Goal: Register for event/course

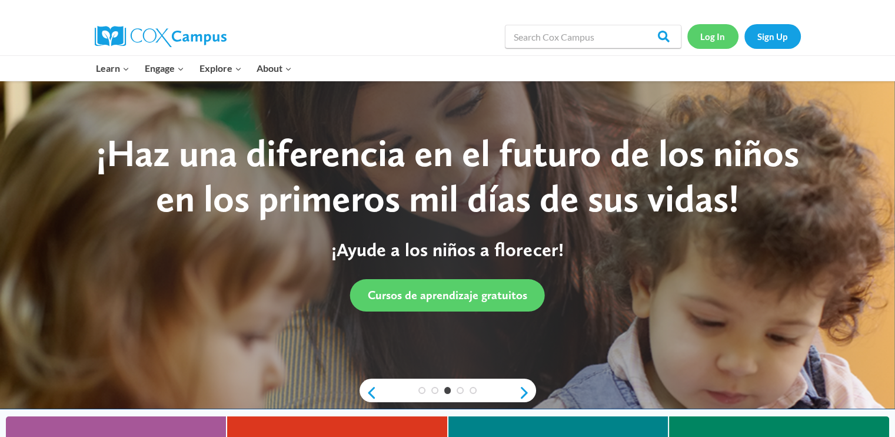
click at [713, 45] on link "Log In" at bounding box center [713, 36] width 51 height 24
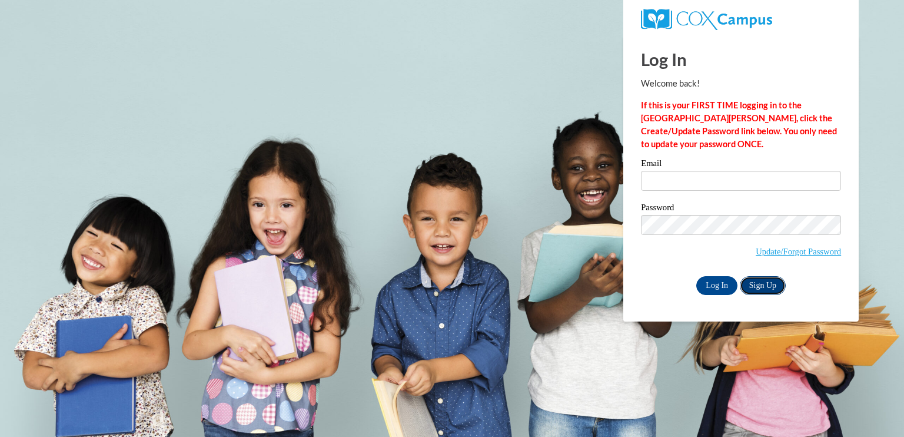
click at [772, 281] on link "Sign Up" at bounding box center [763, 285] width 46 height 19
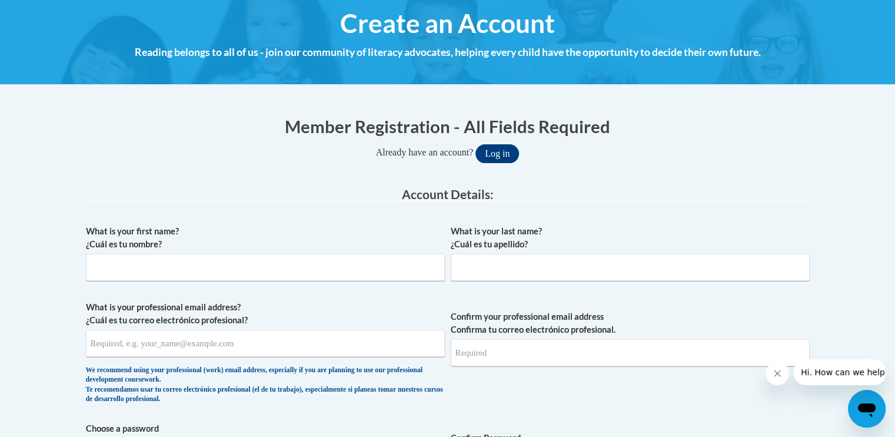
scroll to position [135, 0]
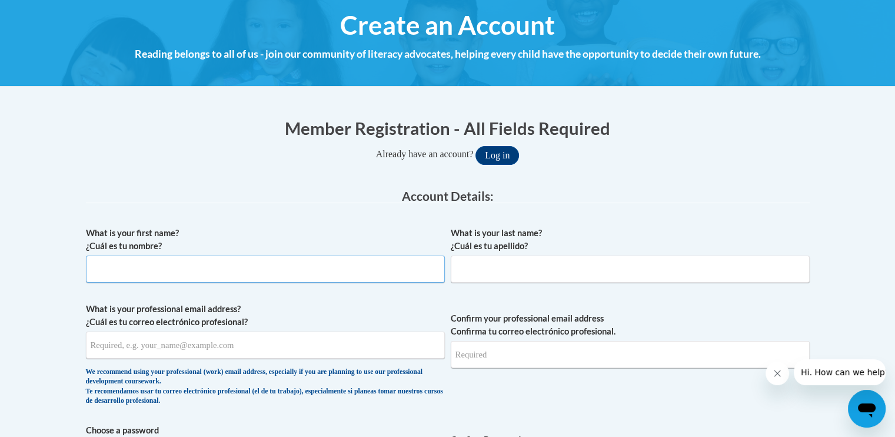
click at [344, 267] on input "What is your first name? ¿Cuál es tu nombre?" at bounding box center [265, 269] width 359 height 27
type input "Lauren"
click at [640, 277] on input "What is your last name? ¿Cuál es tu apellido?" at bounding box center [630, 269] width 359 height 27
type input "Jones"
click at [250, 350] on input "What is your professional email address? ¿Cuál es tu correo electrónico profesi…" at bounding box center [265, 344] width 359 height 27
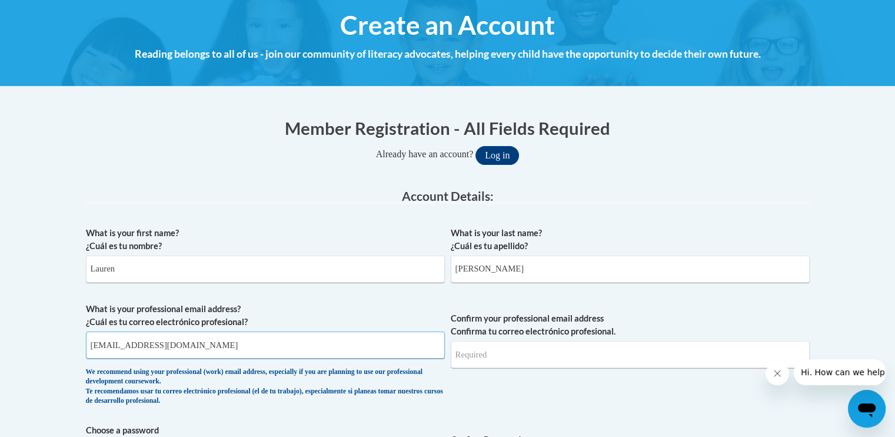
type input "laurenelisejj@gmail.com"
click at [476, 146] on button "Log in" at bounding box center [498, 155] width 44 height 19
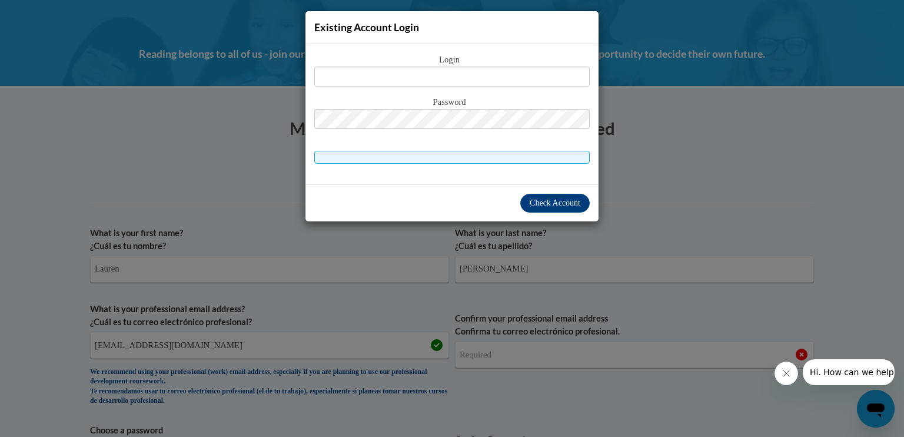
click at [659, 198] on div "Existing Account Login Login Password" at bounding box center [452, 218] width 904 height 437
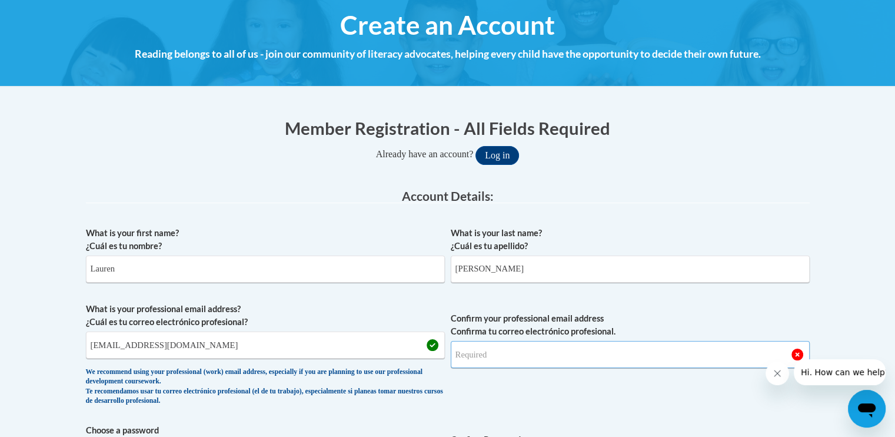
click at [544, 353] on input "Confirm your professional email address Confirma tu correo electrónico profesio…" at bounding box center [630, 354] width 359 height 27
click at [762, 231] on label "What is your last name? ¿Cuál es tu apellido?" at bounding box center [630, 240] width 359 height 26
click at [762, 256] on input "Jones" at bounding box center [630, 269] width 359 height 27
click at [572, 360] on input "Confirm your professional email address Confirma tu correo electrónico profesio…" at bounding box center [630, 354] width 359 height 27
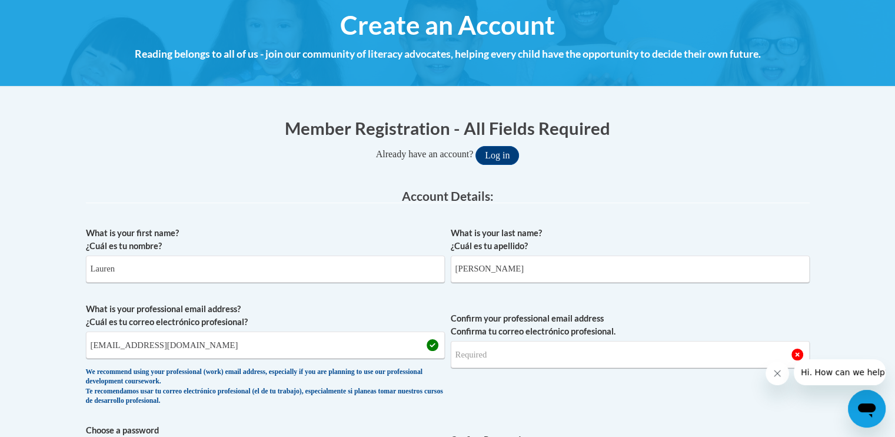
click at [606, 356] on input "Confirm your professional email address Confirma tu correo electrónico profesio…" at bounding box center [630, 354] width 359 height 27
type input "laurenelisejj@gmail.com"
click at [759, 151] on div "Already have an account? Log in" at bounding box center [448, 155] width 724 height 19
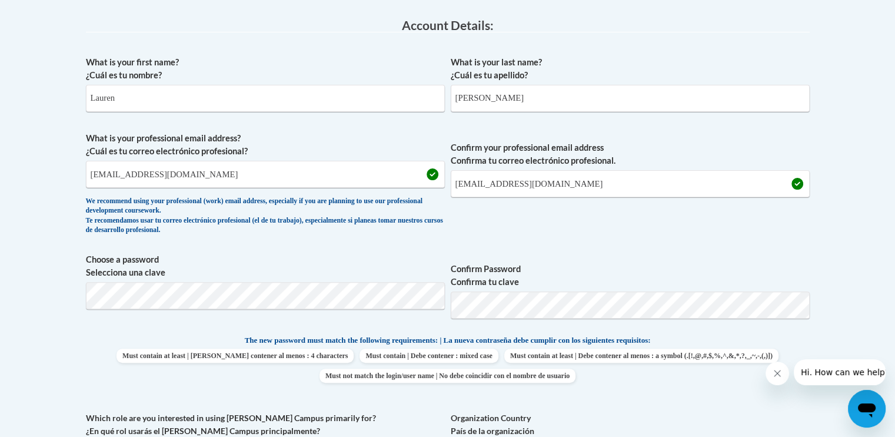
scroll to position [313, 0]
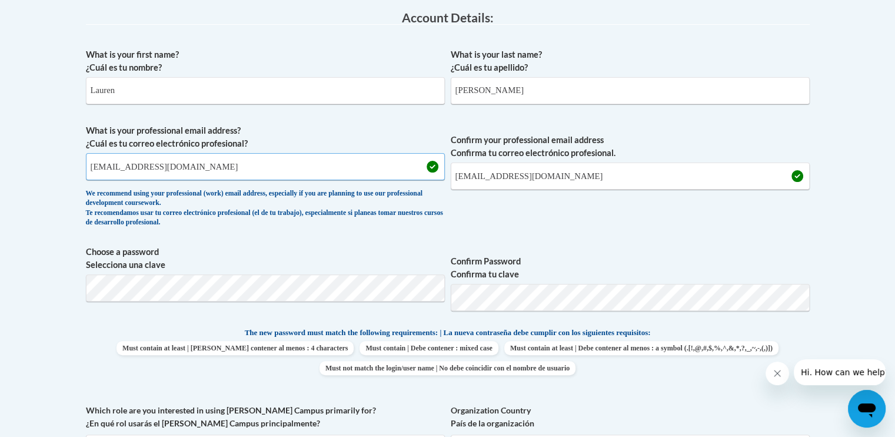
click at [208, 162] on input "laurenelisejj@gmail.com" at bounding box center [265, 166] width 359 height 27
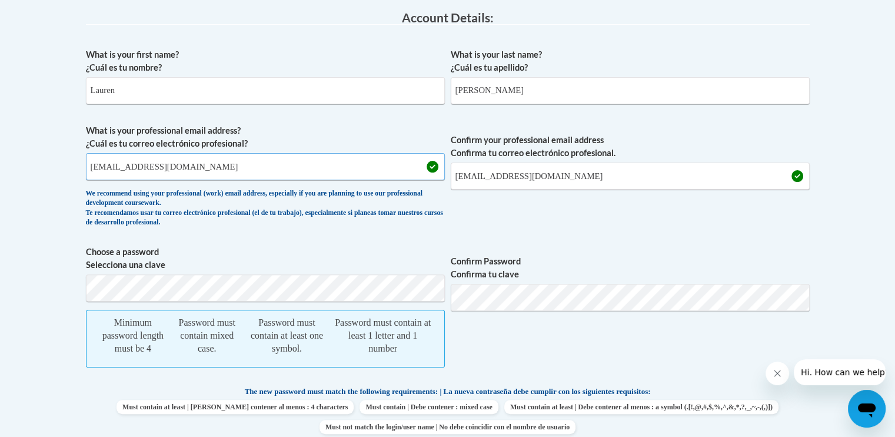
drag, startPoint x: 208, startPoint y: 162, endPoint x: 37, endPoint y: 161, distance: 171.9
click at [37, 161] on body "This site uses cookies to help improve your learning experience. By continuing …" at bounding box center [447, 429] width 895 height 1485
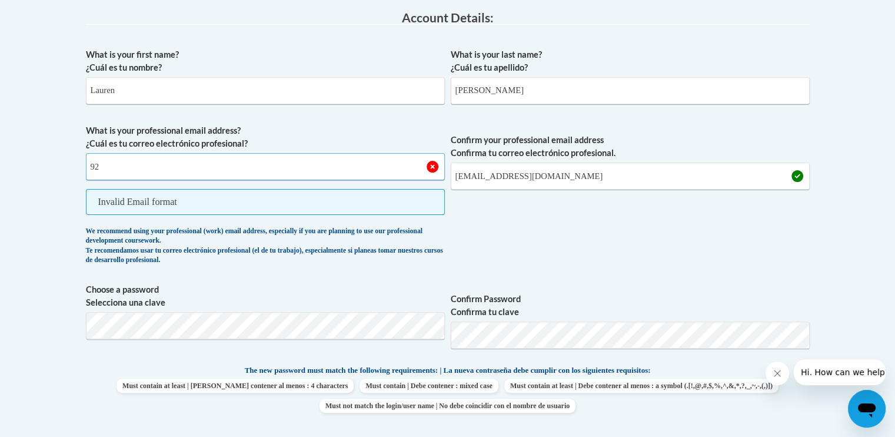
type input "920054256@student.ccga.edu"
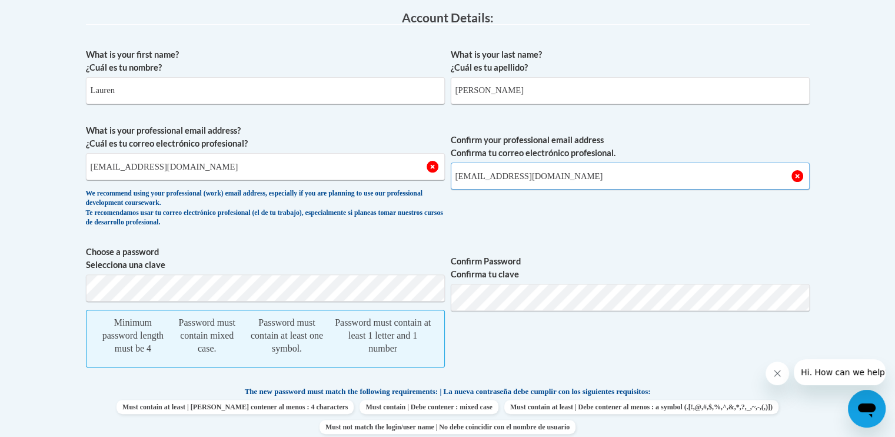
click at [592, 182] on input "laurenelisejj@gmail.com" at bounding box center [630, 175] width 359 height 27
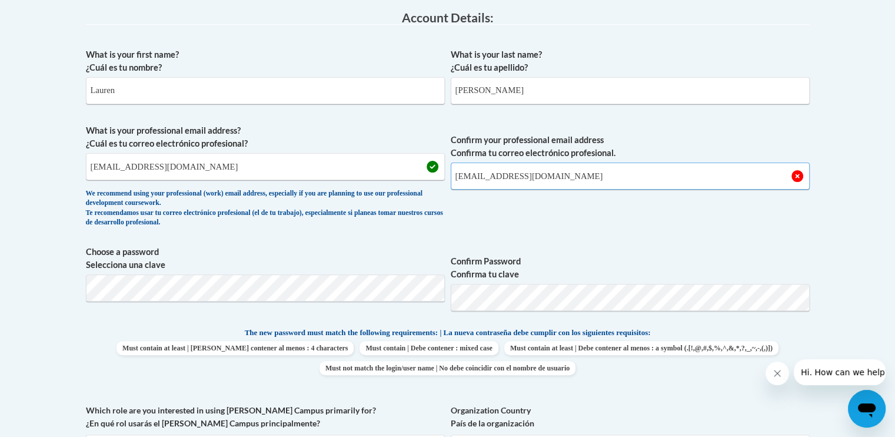
drag, startPoint x: 592, startPoint y: 182, endPoint x: 412, endPoint y: 183, distance: 180.2
click at [412, 183] on span "What is your professional email address? ¿Cuál es tu correo electrónico profesi…" at bounding box center [448, 178] width 724 height 109
click at [681, 182] on input "920054256" at bounding box center [630, 175] width 359 height 27
type input "920054256@student.ccga.edu"
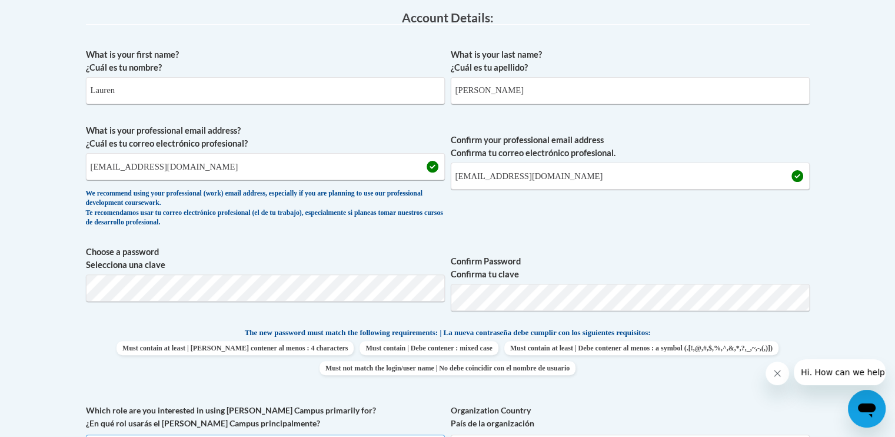
scroll to position [338, 0]
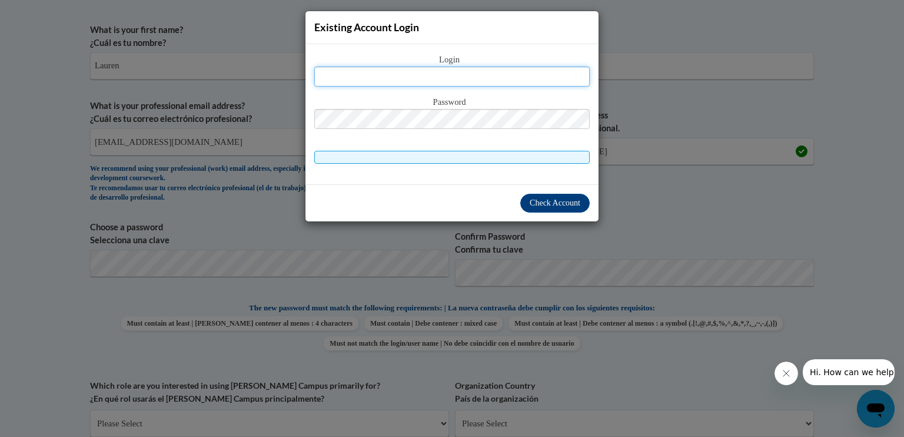
click at [407, 77] on input "text" at bounding box center [452, 77] width 276 height 20
type input "920054256@student.ccga.edu"
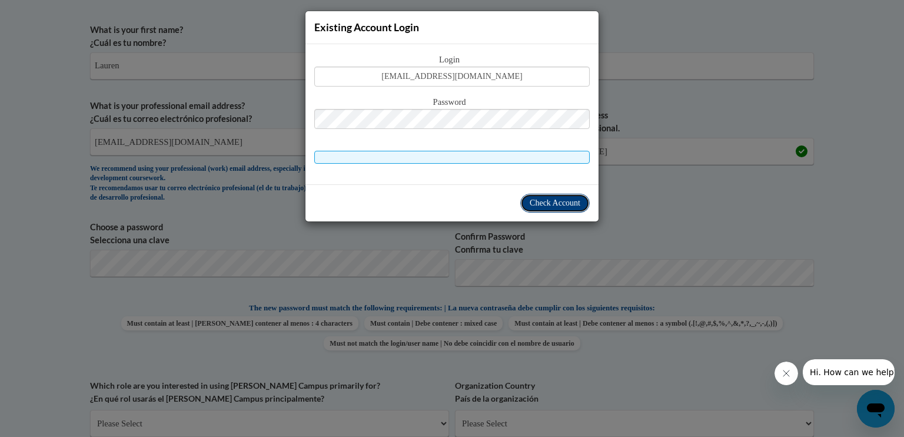
click at [561, 198] on span "Check Account" at bounding box center [555, 202] width 51 height 9
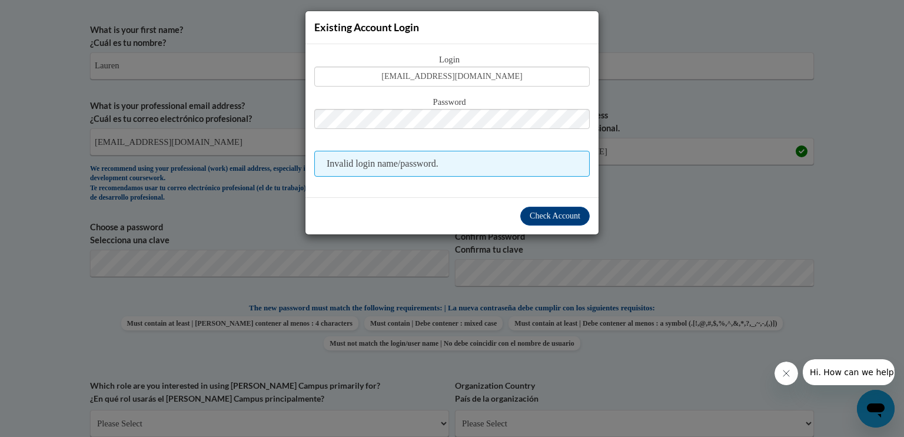
click at [664, 96] on div "Existing Account Login Login 920054256@student.ccga.edu Password Invalid login …" at bounding box center [452, 218] width 904 height 437
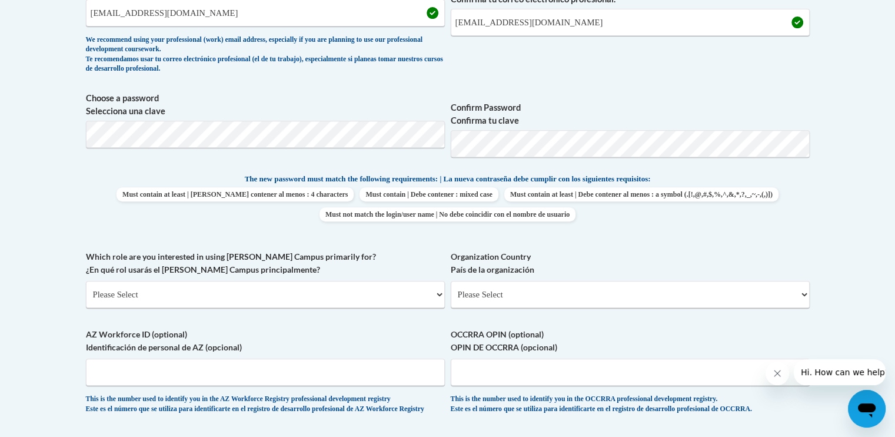
scroll to position [482, 0]
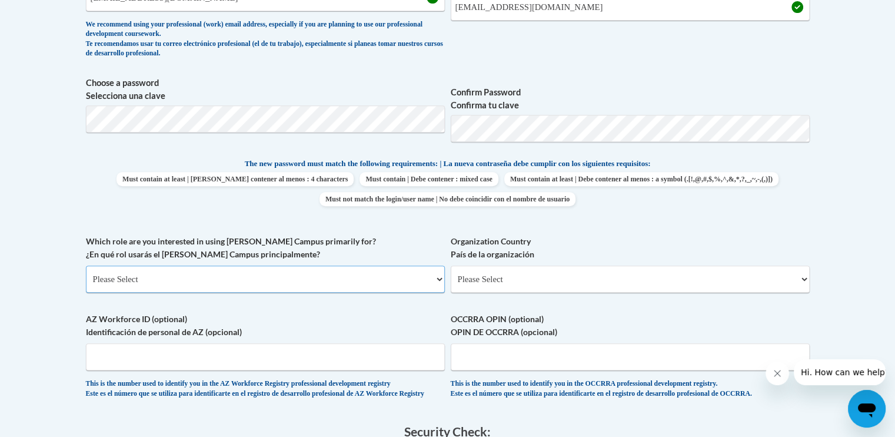
click at [300, 284] on select "Please Select College/University | Colegio/Universidad Community/Nonprofit Part…" at bounding box center [265, 279] width 359 height 27
select select "fbf2d438-af2f-41f8-98f1-81c410e29de3"
click at [86, 266] on select "Please Select College/University | Colegio/Universidad Community/Nonprofit Part…" at bounding box center [265, 279] width 359 height 27
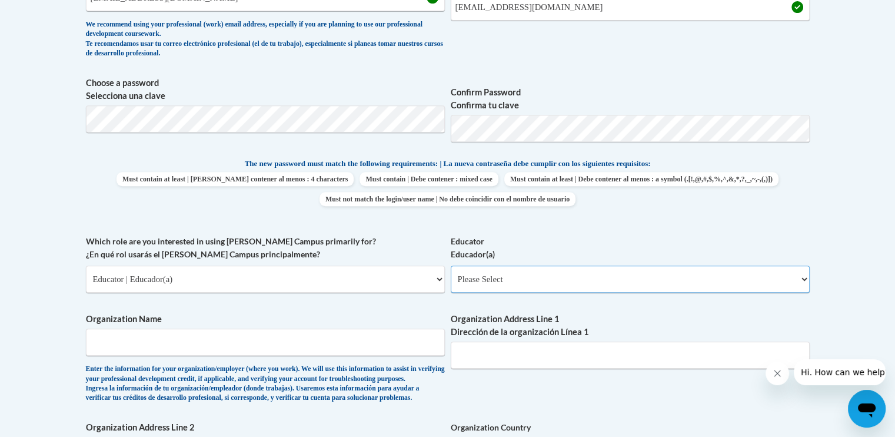
click at [542, 285] on select "Please Select Early Learning/Daycare Teacher/Family Home Care Provider | Maestr…" at bounding box center [630, 279] width 359 height 27
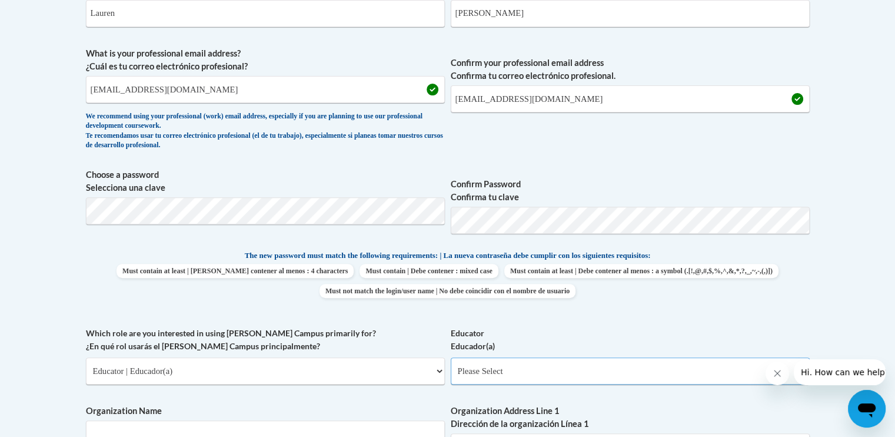
scroll to position [368, 0]
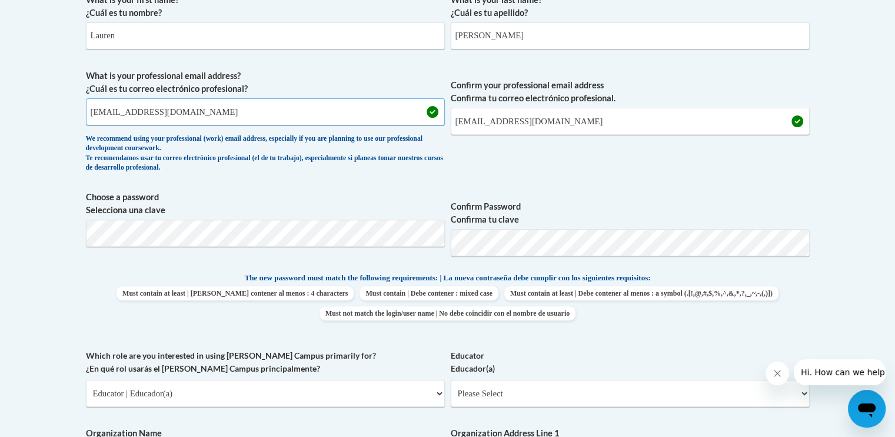
click at [308, 104] on input "920054256@student.ccga.edu" at bounding box center [265, 111] width 359 height 27
drag, startPoint x: 308, startPoint y: 104, endPoint x: 15, endPoint y: 69, distance: 295.2
click at [15, 69] on body "This site uses cookies to help improve your learning experience. By continuing …" at bounding box center [447, 437] width 895 height 1611
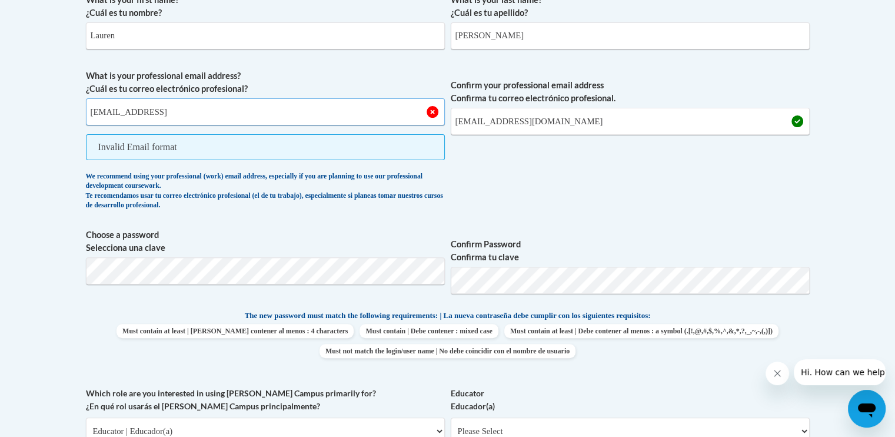
type input "laurenelisejj@gmail"
drag, startPoint x: 592, startPoint y: 119, endPoint x: 339, endPoint y: 114, distance: 253.8
click at [339, 114] on span "What is your professional email address? ¿Cuál es tu correo electrónico profesi…" at bounding box center [448, 142] width 724 height 147
type input "laurenelisejj@gmail.com"
click at [775, 204] on span "Confirm your professional email address Confirma tu correo electrónico profesio…" at bounding box center [630, 142] width 359 height 147
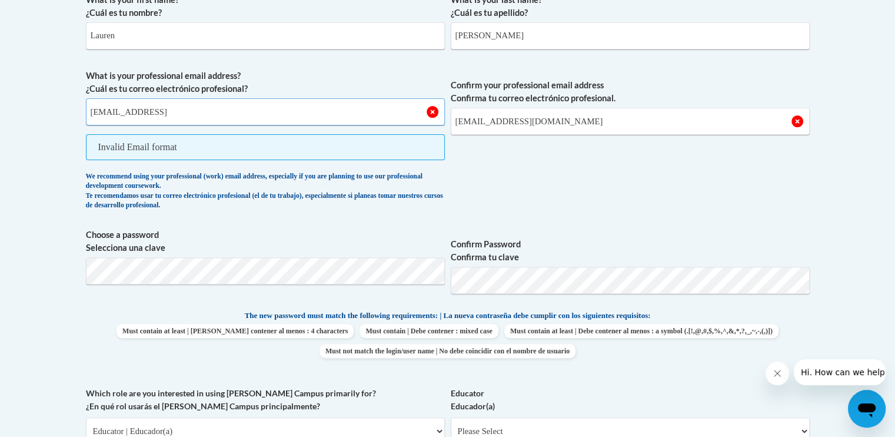
click at [258, 116] on input "laurenelisejj@gmail" at bounding box center [265, 111] width 359 height 27
type input "laurenelisejj@gmail.com"
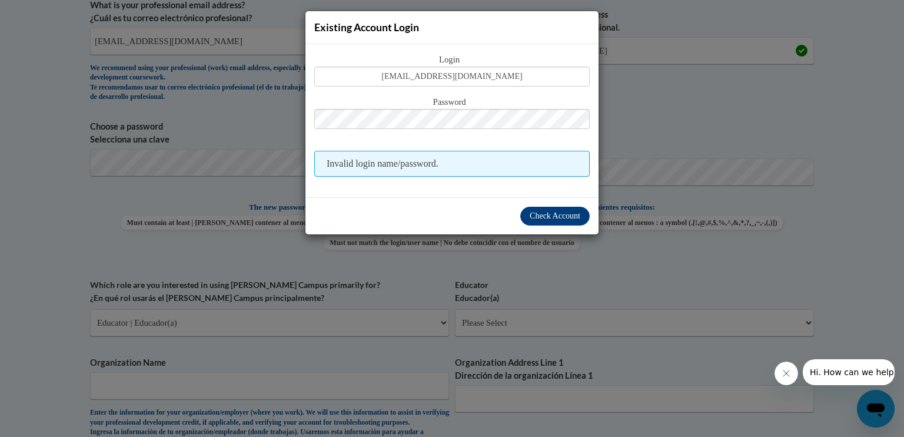
click at [625, 156] on div "Existing Account Login Login 920054256@student.ccga.edu Password Invalid login …" at bounding box center [452, 218] width 904 height 437
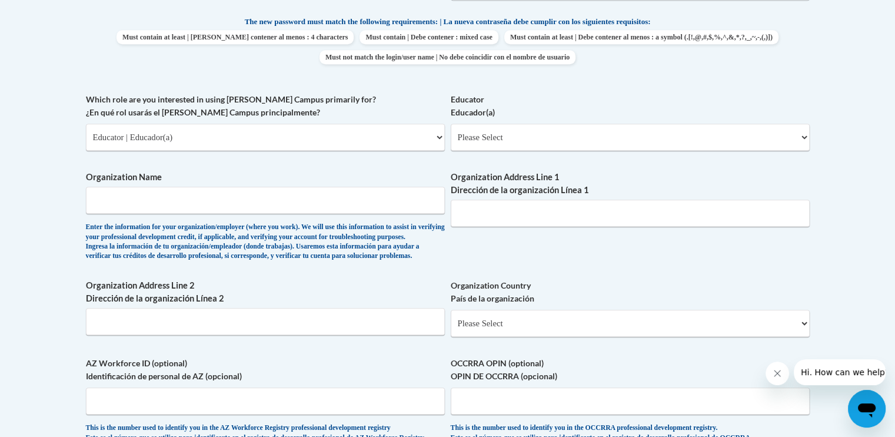
scroll to position [654, 0]
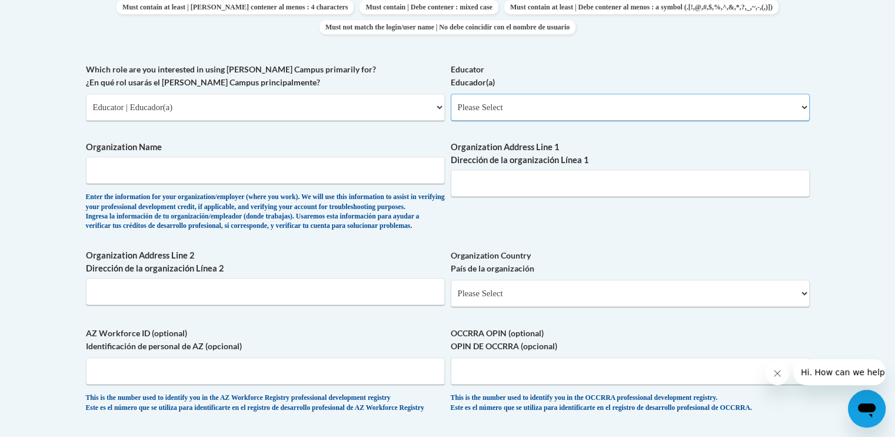
click at [498, 109] on select "Please Select Early Learning/Daycare Teacher/Family Home Care Provider | Maestr…" at bounding box center [630, 107] width 359 height 27
select select "8e40623d-54d0-45cd-9f92-5df65cd3f8cf"
click at [451, 94] on select "Please Select Early Learning/Daycare Teacher/Family Home Care Provider | Maestr…" at bounding box center [630, 107] width 359 height 27
click at [381, 171] on input "Organization Name" at bounding box center [265, 170] width 359 height 27
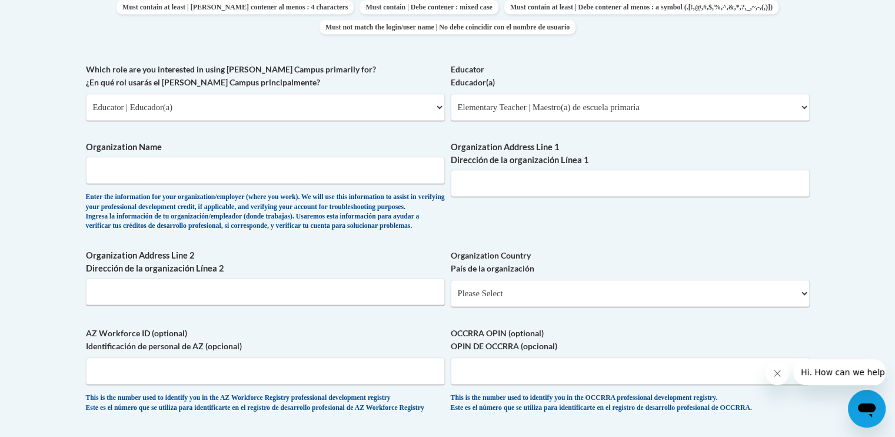
click at [354, 140] on div "What is your first name? ¿Cuál es tu nombre? Lauren What is your last name? ¿Cu…" at bounding box center [448, 63] width 724 height 723
click at [373, 177] on input "Organization Name" at bounding box center [265, 170] width 359 height 27
click at [356, 136] on div "What is your first name? ¿Cuál es tu nombre? Lauren What is your last name? ¿Cu…" at bounding box center [448, 63] width 724 height 723
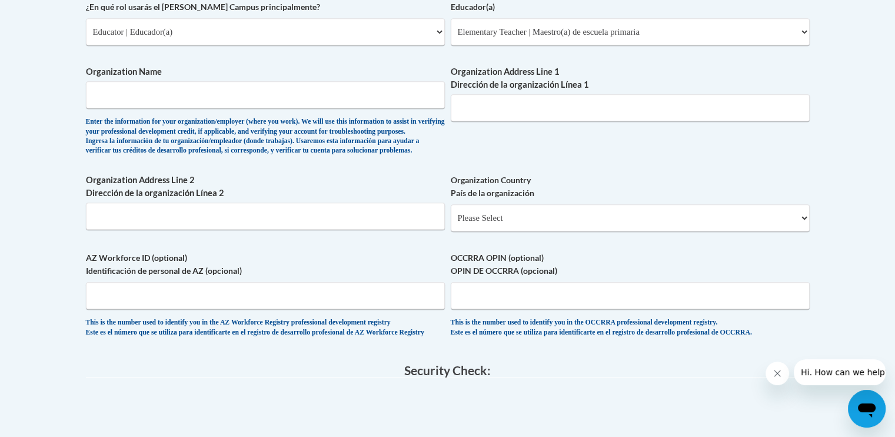
scroll to position [728, 0]
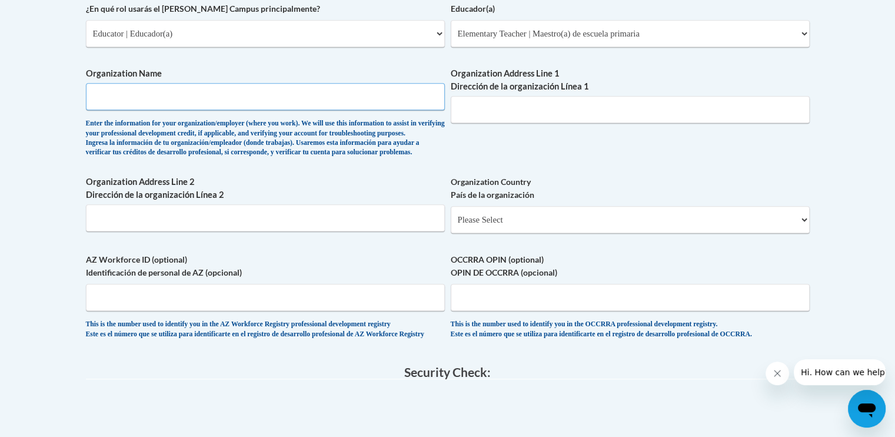
click at [433, 94] on input "Organization Name" at bounding box center [265, 96] width 359 height 27
click at [410, 94] on input "Organization Name" at bounding box center [265, 96] width 359 height 27
click at [359, 86] on input "Organization Name" at bounding box center [265, 96] width 359 height 27
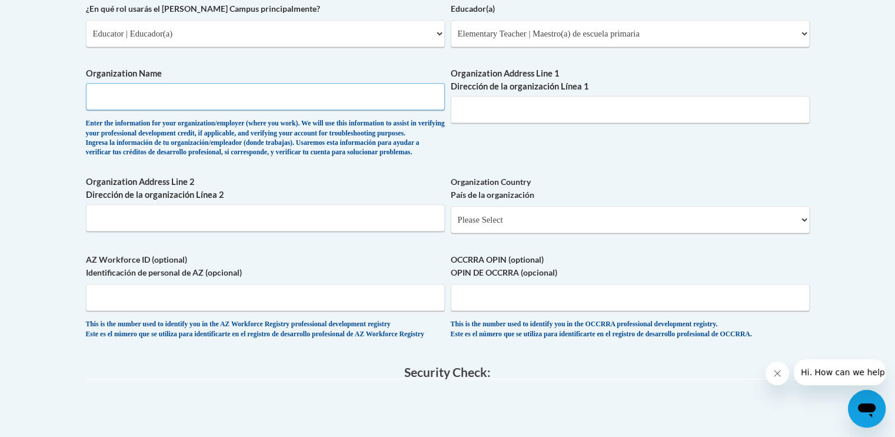
click at [323, 94] on input "Organization Name" at bounding box center [265, 96] width 359 height 27
type input "Saint Marys Middle School"
click at [476, 121] on input "Organization Address Line 1 Dirección de la organización Línea 1" at bounding box center [630, 109] width 359 height 27
paste input "205 Martha Dr, St Marys, GA 31558"
type input "205 Martha Dr, St Marys, GA 31558"
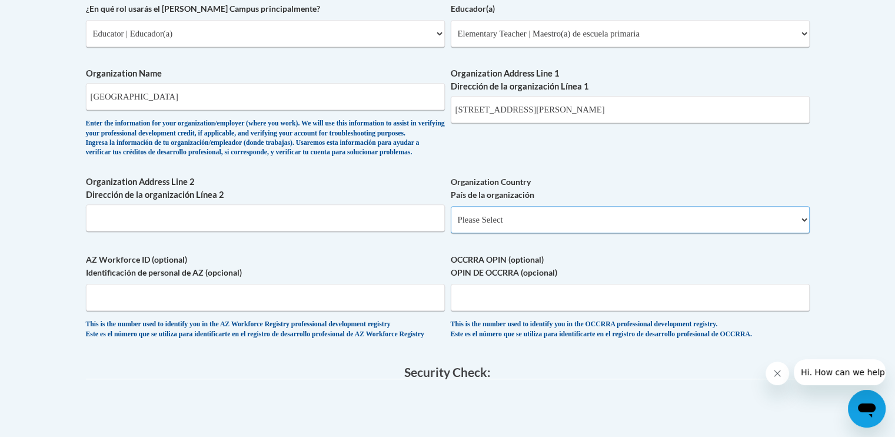
click at [590, 230] on select "Please Select United States | Estados Unidos Outside of the United States | Fue…" at bounding box center [630, 219] width 359 height 27
select select "ad49bcad-a171-4b2e-b99c-48b446064914"
click at [451, 224] on select "Please Select United States | Estados Unidos Outside of the United States | Fue…" at bounding box center [630, 219] width 359 height 27
select select
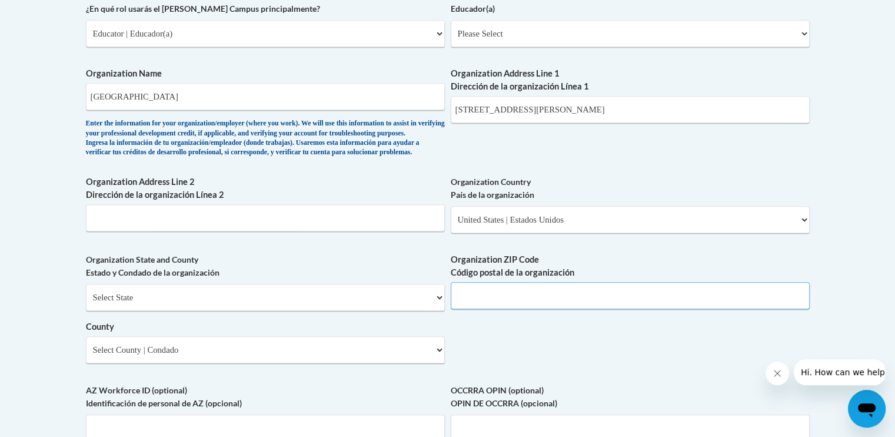
click at [472, 309] on input "Organization ZIP Code Código postal de la organización" at bounding box center [630, 295] width 359 height 27
type input "31558"
click at [216, 311] on select "Select State Alabama Alaska Arizona Arkansas California Colorado Connecticut De…" at bounding box center [265, 297] width 359 height 27
select select "Georgia"
click at [86, 303] on select "Select State Alabama Alaska Arizona Arkansas California Colorado Connecticut De…" at bounding box center [265, 297] width 359 height 27
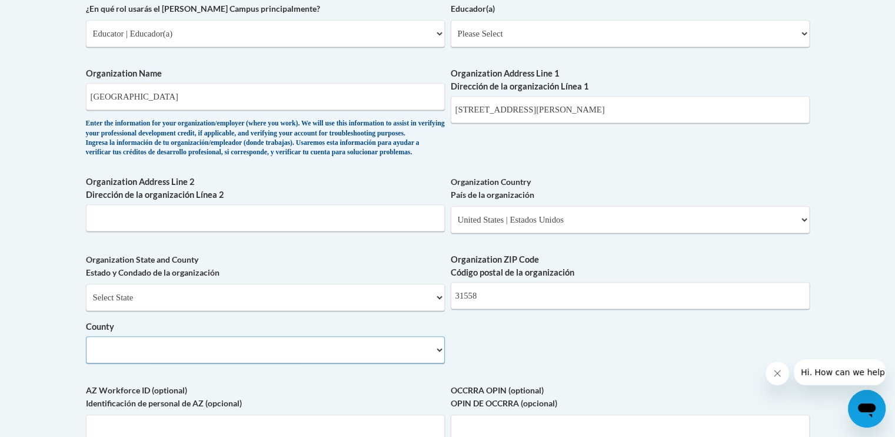
click at [174, 363] on select "County" at bounding box center [265, 349] width 359 height 27
select select "Camden"
click at [86, 355] on select "Select County Appling Atkinson Bacon Baker Baldwin Banks Barrow Bartow Ben Hill…" at bounding box center [265, 349] width 359 height 27
drag, startPoint x: 617, startPoint y: 115, endPoint x: 612, endPoint y: 141, distance: 26.4
click at [612, 141] on div "What is your first name? ¿Cuál es tu nombre? Lauren What is your last name? ¿Cu…" at bounding box center [448, 55] width 724 height 854
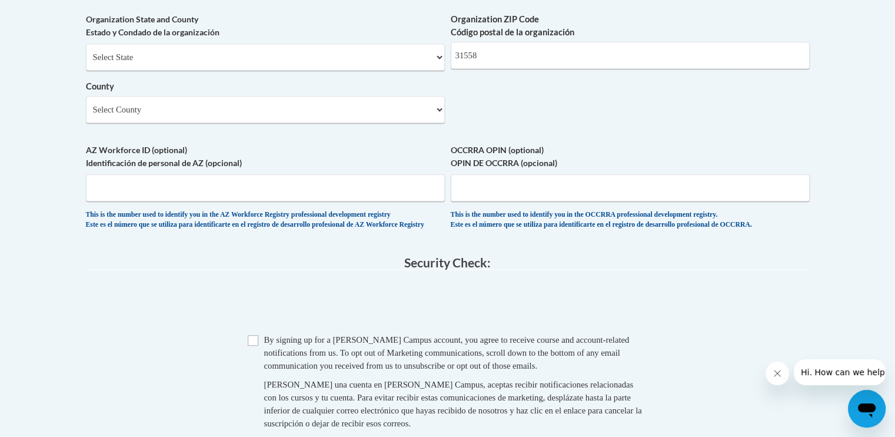
scroll to position [982, 0]
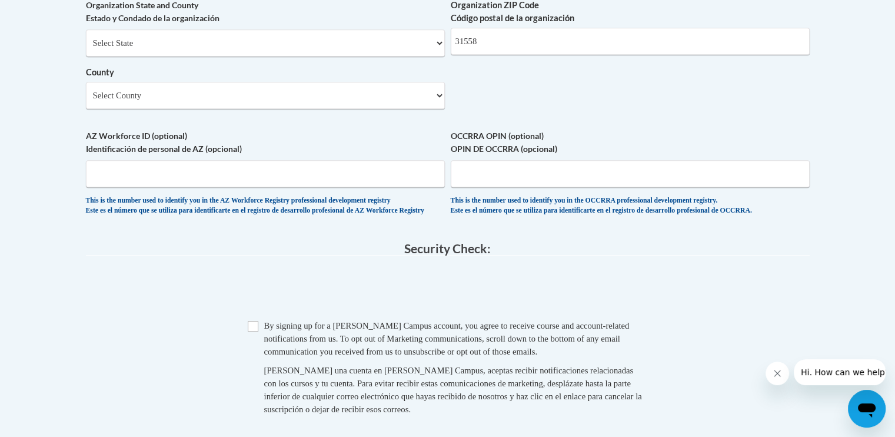
type input "205 Martha Dr."
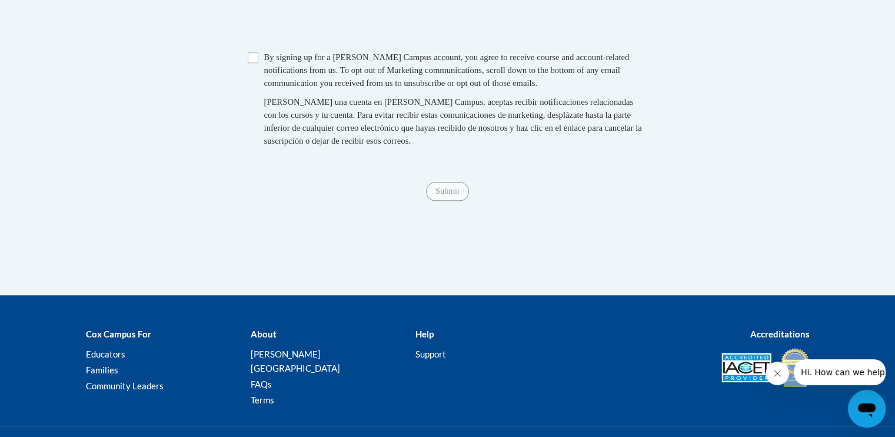
scroll to position [1275, 0]
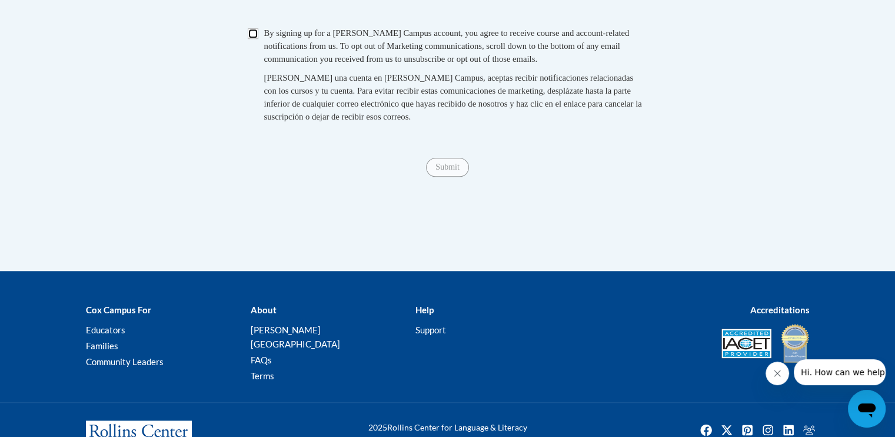
click at [253, 39] on input "Checkbox" at bounding box center [253, 33] width 11 height 11
checkbox input "true"
click at [447, 177] on input "Submit" at bounding box center [447, 167] width 42 height 19
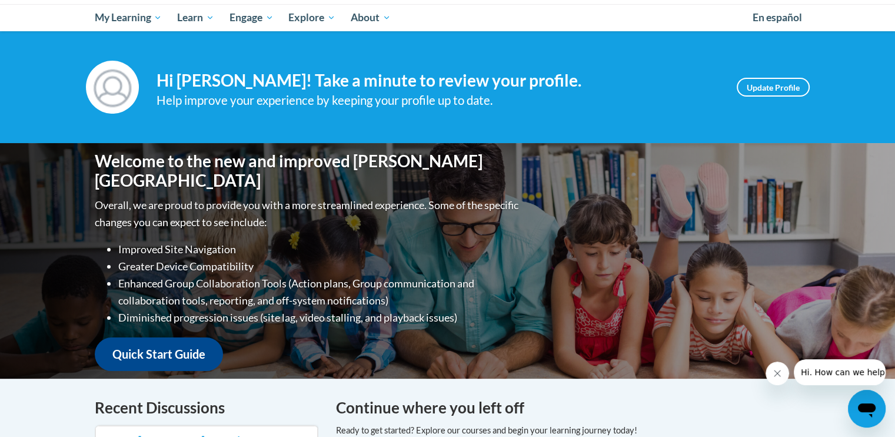
scroll to position [117, 0]
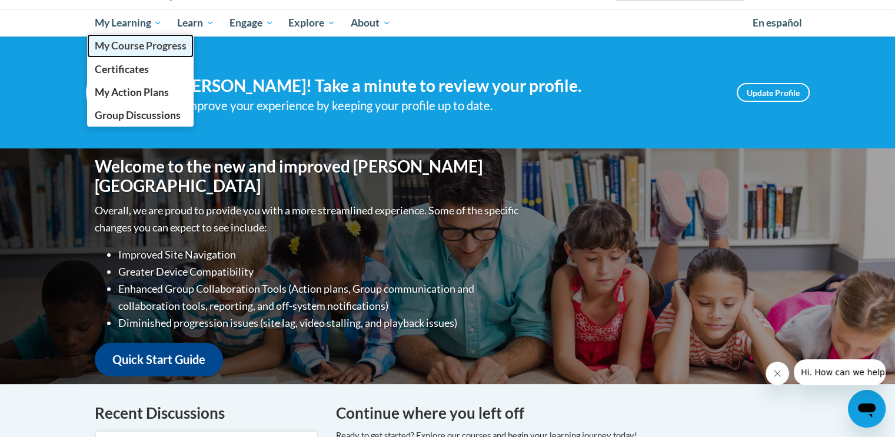
click at [133, 45] on span "My Course Progress" at bounding box center [140, 45] width 92 height 12
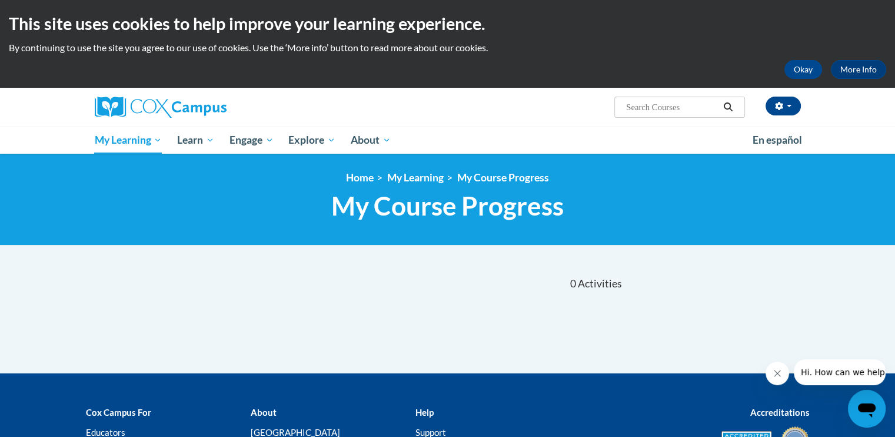
click at [640, 108] on input "Search..." at bounding box center [672, 107] width 94 height 14
type input "adolescent literacy"
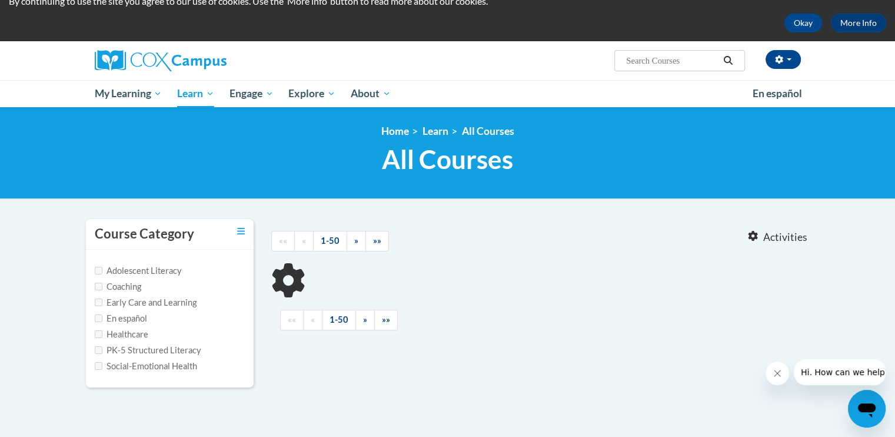
scroll to position [75, 0]
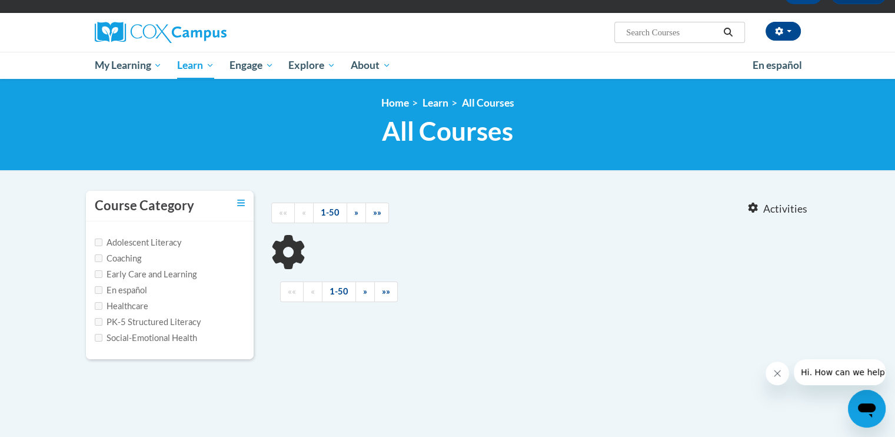
type input "adolescent literacy"
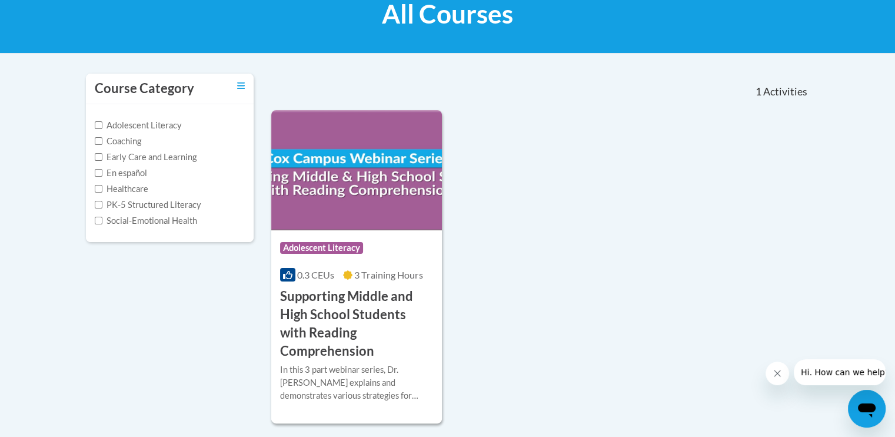
scroll to position [194, 0]
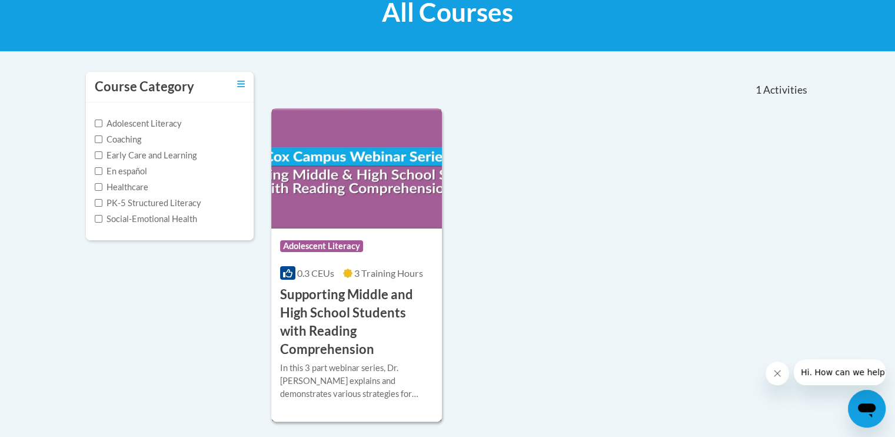
click at [336, 307] on h3 "Supporting Middle and High School Students with Reading Comprehension" at bounding box center [357, 322] width 154 height 72
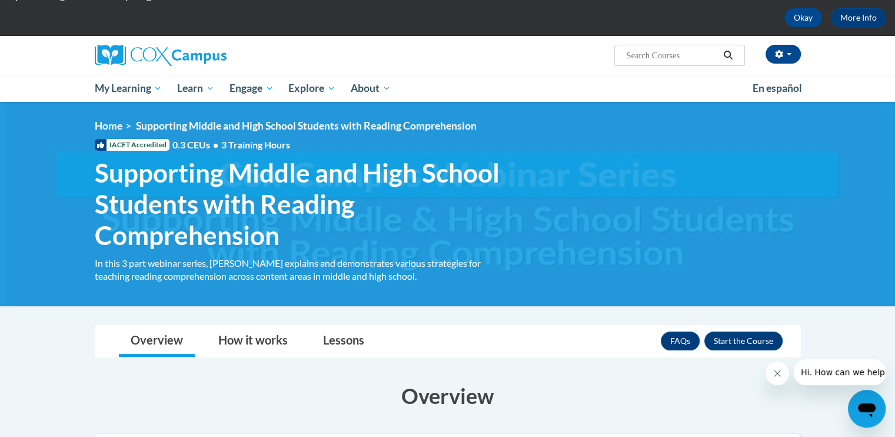
scroll to position [49, 0]
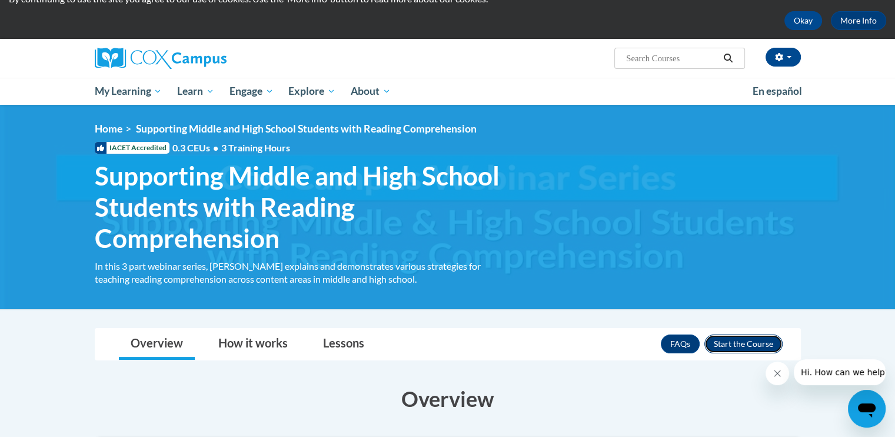
click at [752, 344] on button "Enroll" at bounding box center [744, 343] width 78 height 19
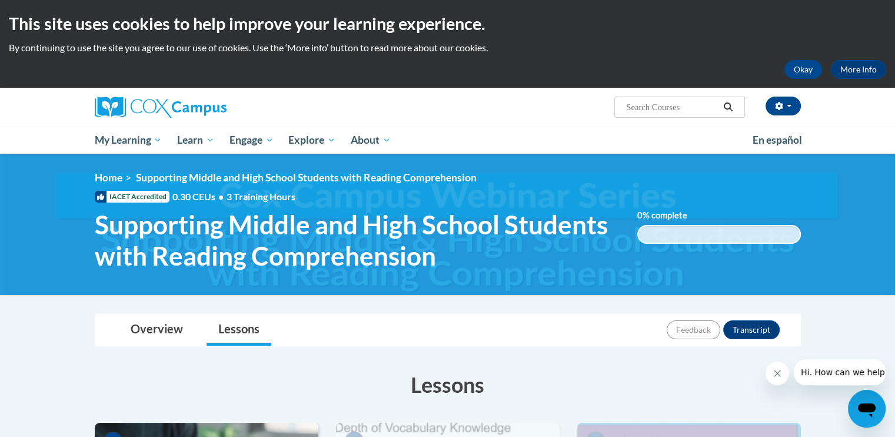
click at [669, 112] on input "Search..." at bounding box center [672, 107] width 94 height 14
type input "early literacy"
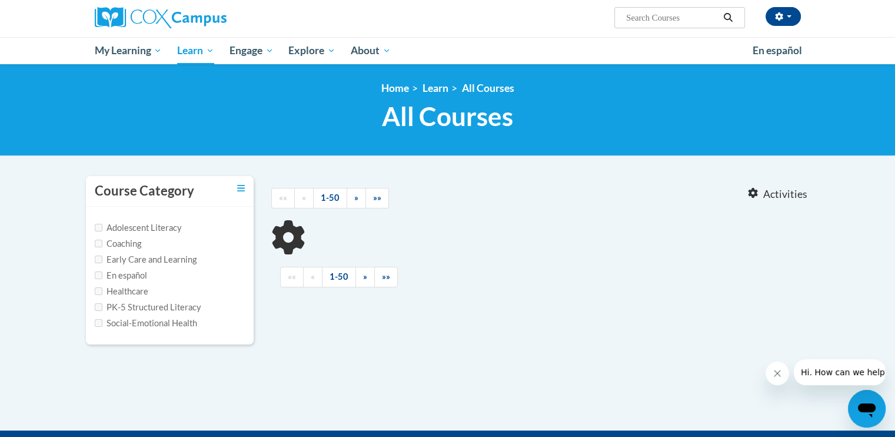
type input "early literacy"
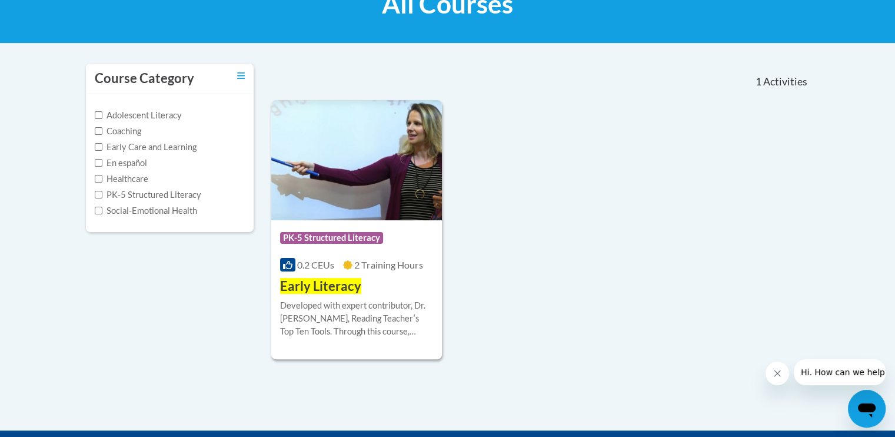
scroll to position [208, 0]
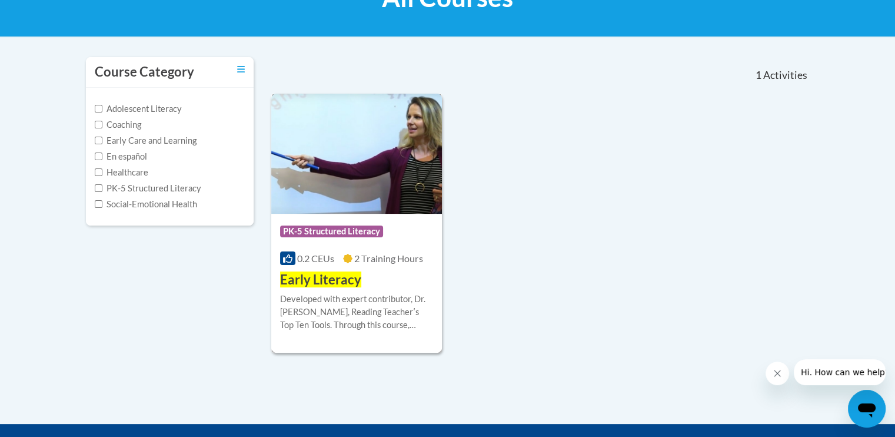
click at [370, 276] on div "Course Category: PK-5 Structured Literacy 0.2 CEUs 2 Training Hours COURSE Earl…" at bounding box center [356, 251] width 171 height 75
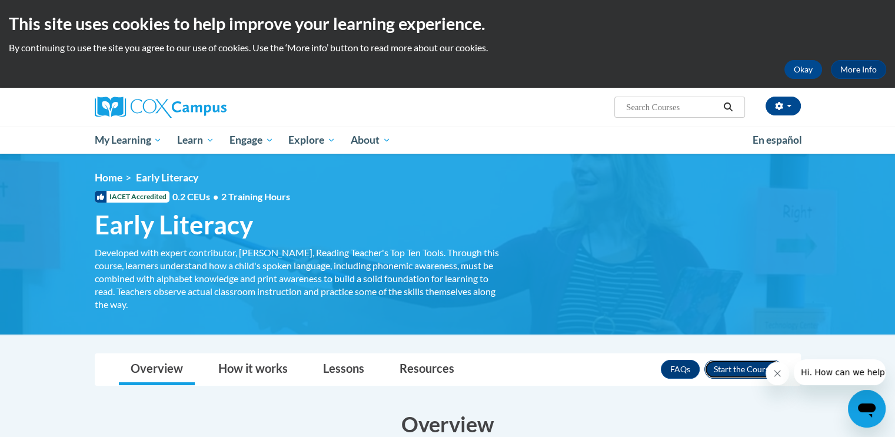
click at [751, 366] on button "Enroll" at bounding box center [744, 369] width 78 height 19
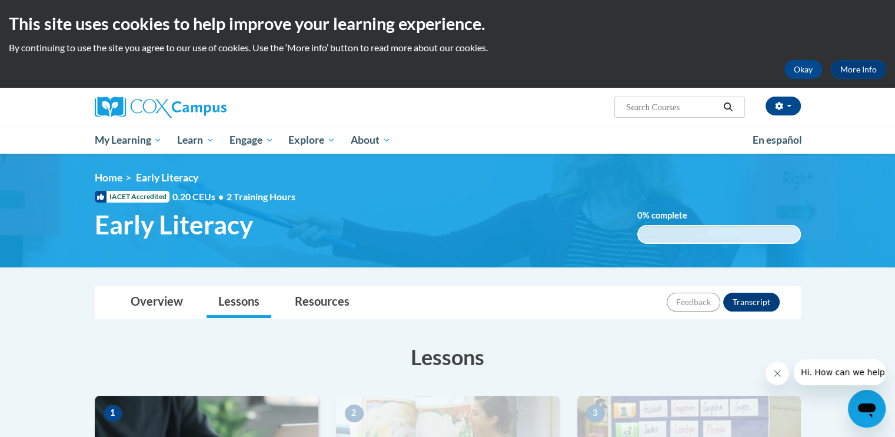
click at [665, 109] on input "Search..." at bounding box center [672, 107] width 94 height 14
type input "pk-5 structured literacy"
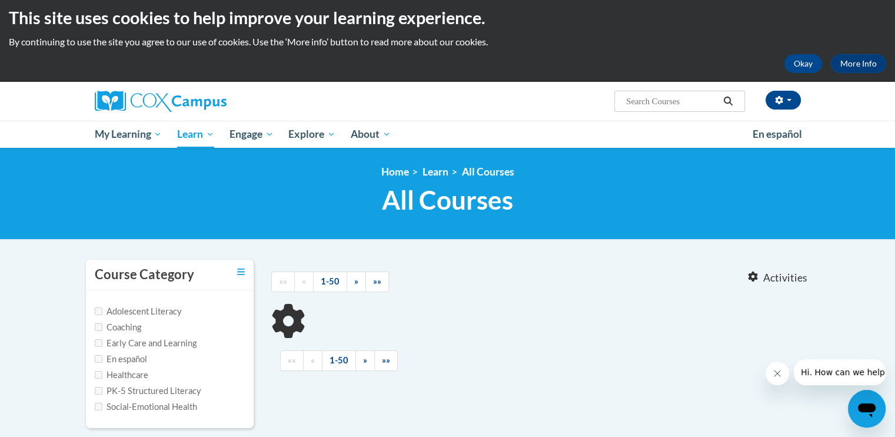
type input "pk-5 structured literacy"
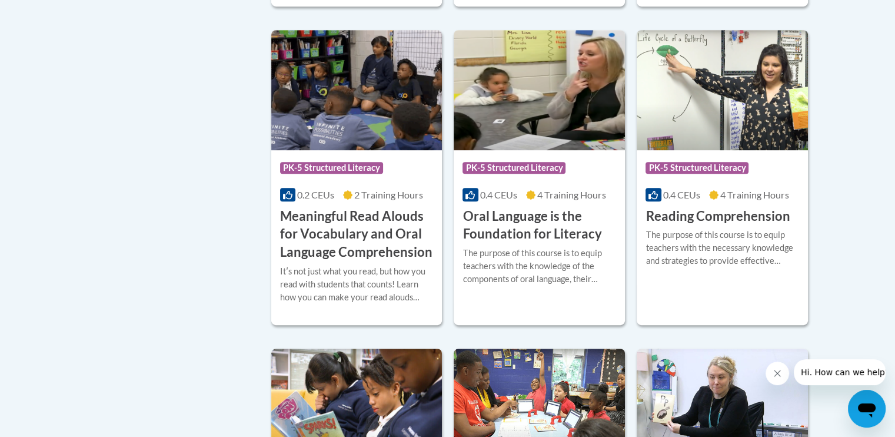
scroll to position [571, 0]
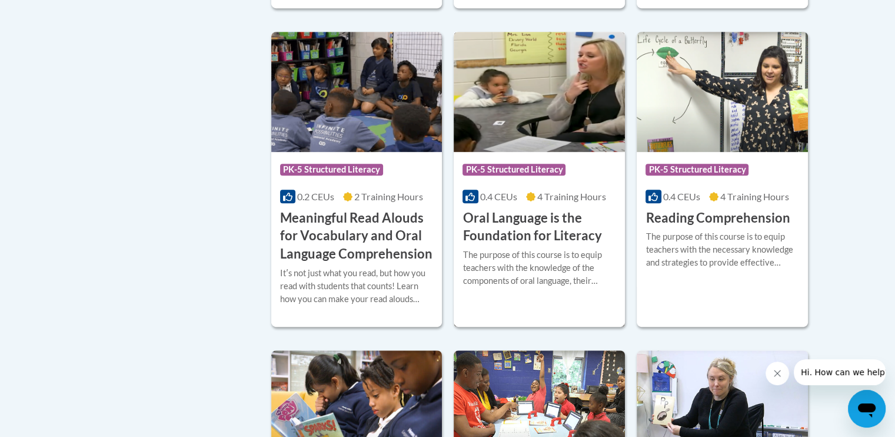
click at [500, 260] on div "The purpose of this course is to equip teachers with the knowledge of the compo…" at bounding box center [540, 267] width 154 height 39
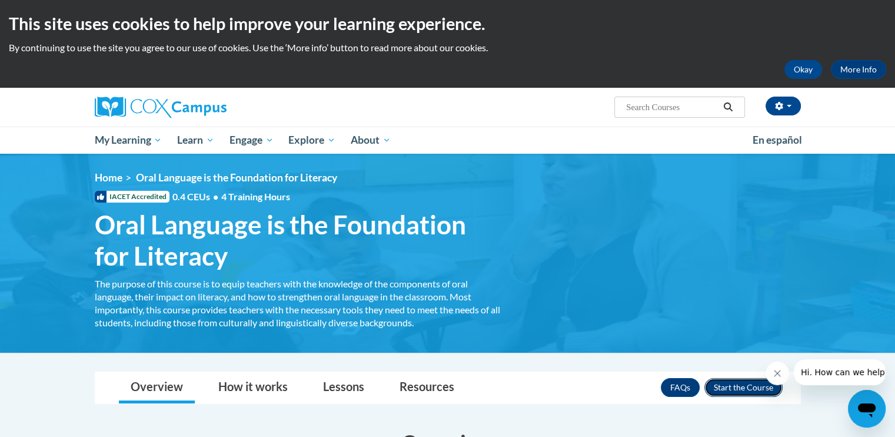
click at [747, 382] on button "Enroll" at bounding box center [744, 387] width 78 height 19
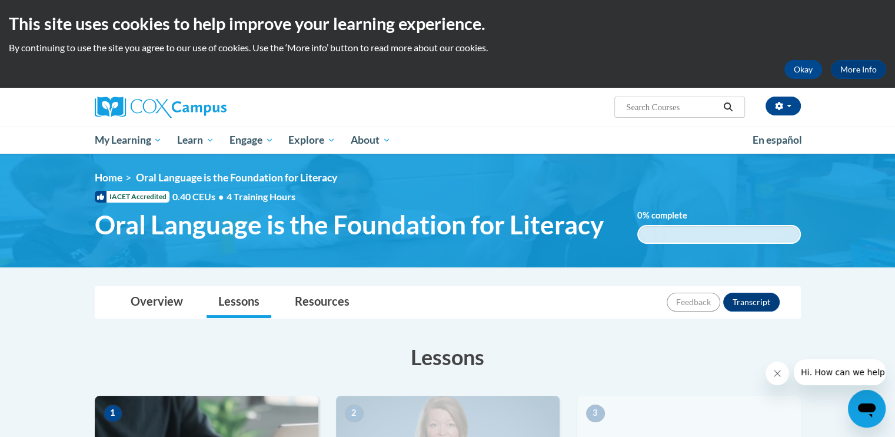
click at [656, 104] on input "Search..." at bounding box center [672, 107] width 94 height 14
type input "gadoe dyslexia"
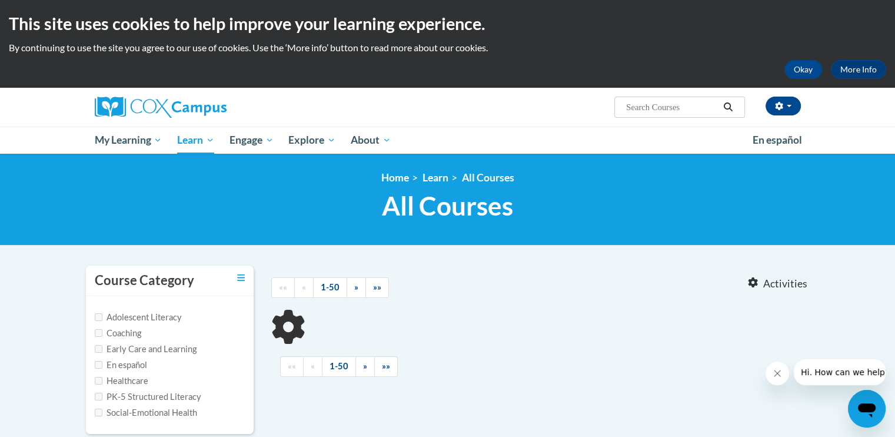
type input "gadoe dyslexia"
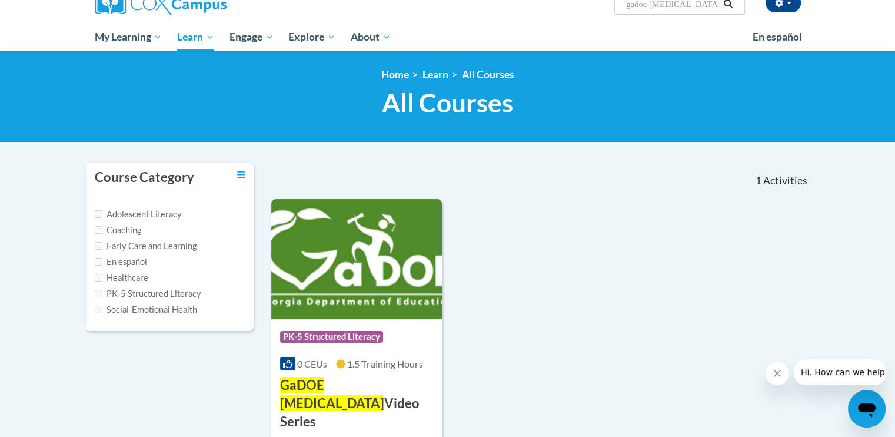
scroll to position [109, 0]
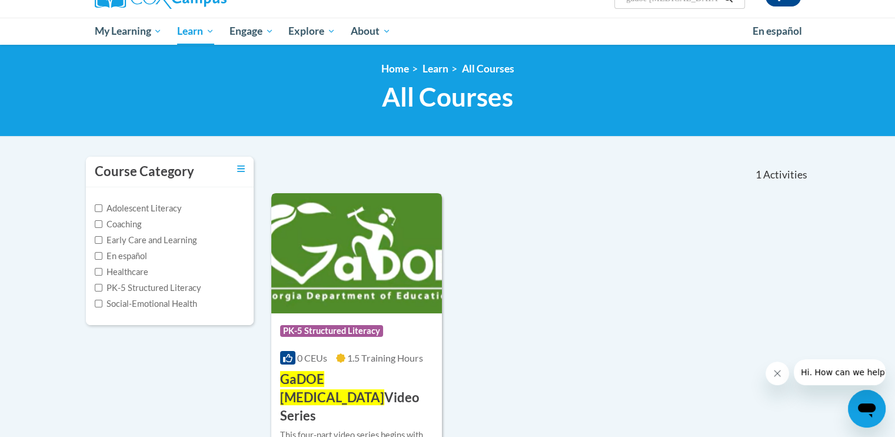
click at [368, 370] on h3 "GaDOE Dyslexia Video Series" at bounding box center [357, 397] width 154 height 54
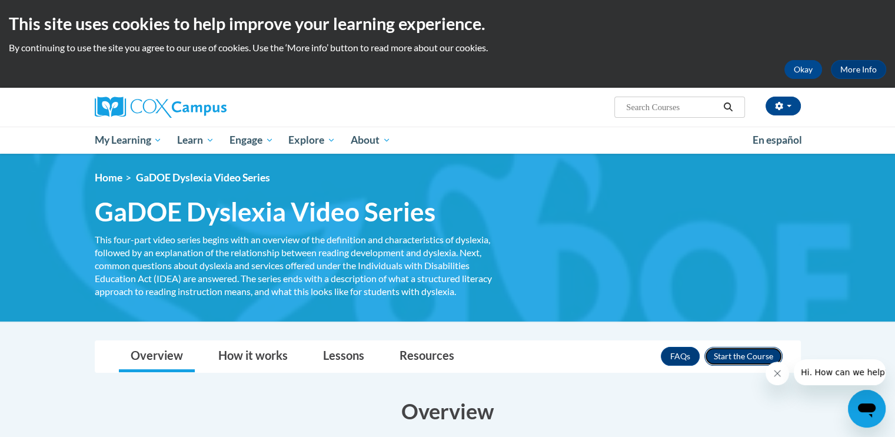
click at [728, 355] on button "Enroll" at bounding box center [744, 356] width 78 height 19
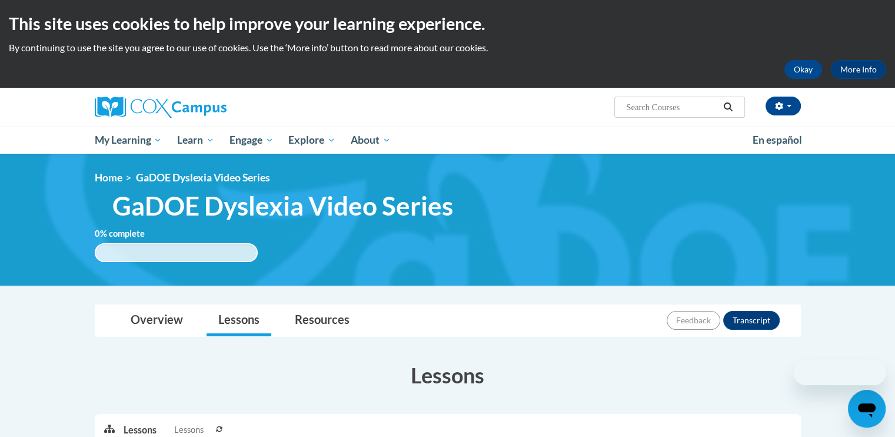
click at [658, 101] on input "Search..." at bounding box center [672, 107] width 94 height 14
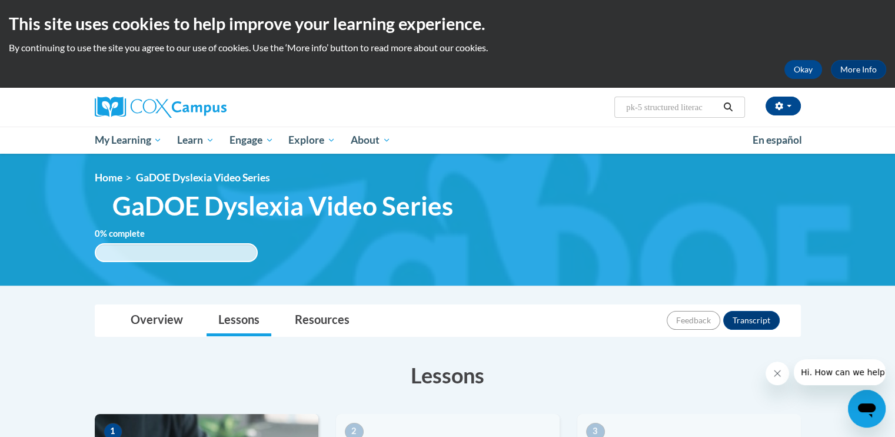
type input "pk-5 structured literacy"
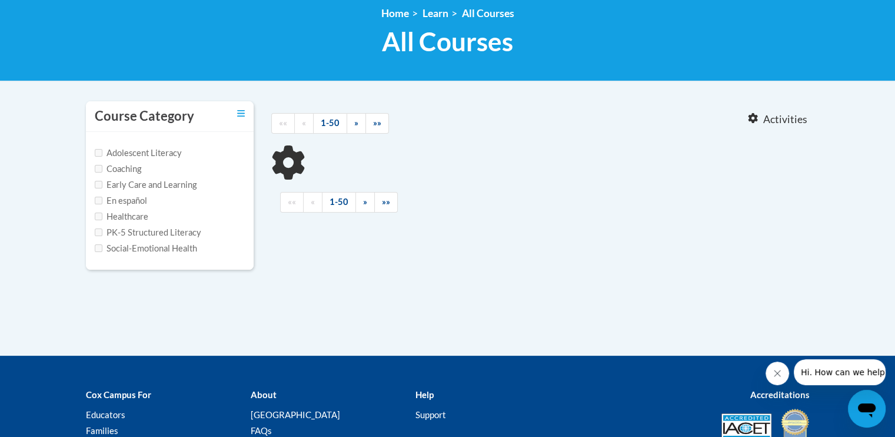
type input "pk-5 structured literacy"
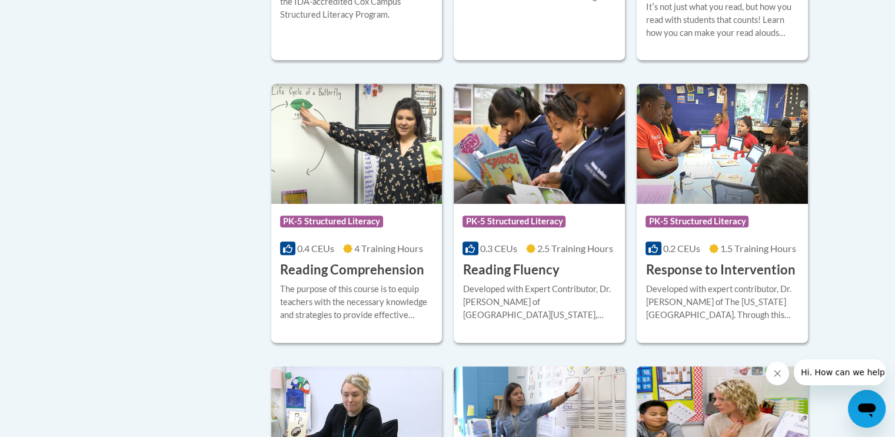
scroll to position [545, 0]
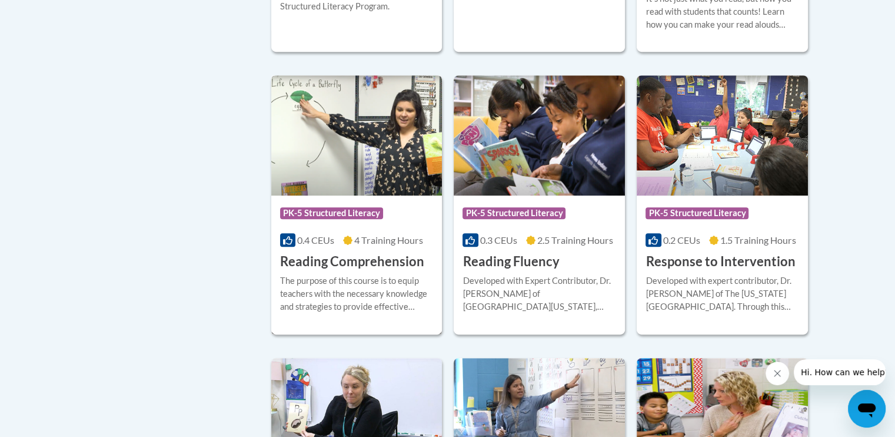
click at [379, 283] on div "The purpose of this course is to equip teachers with the necessary knowledge an…" at bounding box center [357, 293] width 154 height 39
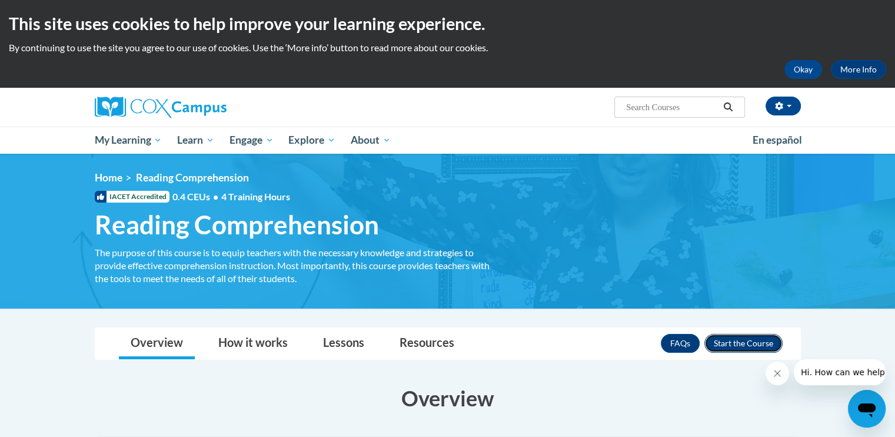
click at [740, 339] on button "Enroll" at bounding box center [744, 343] width 78 height 19
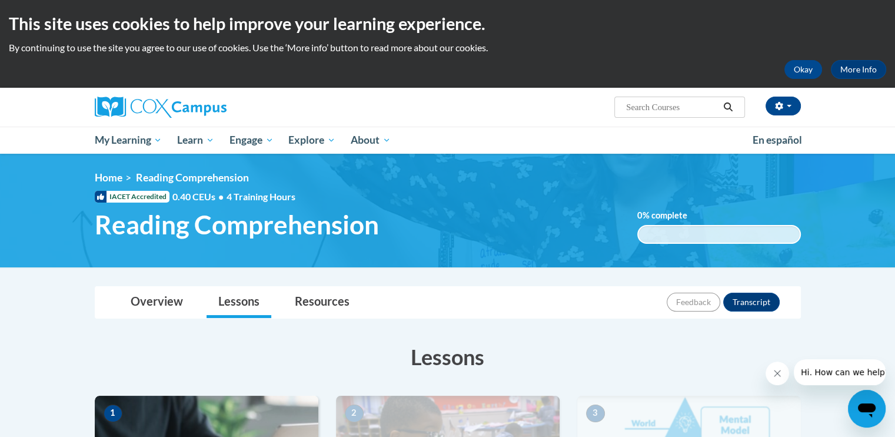
click at [676, 107] on input "Search..." at bounding box center [672, 107] width 94 height 14
type input "vocabulary instruction"
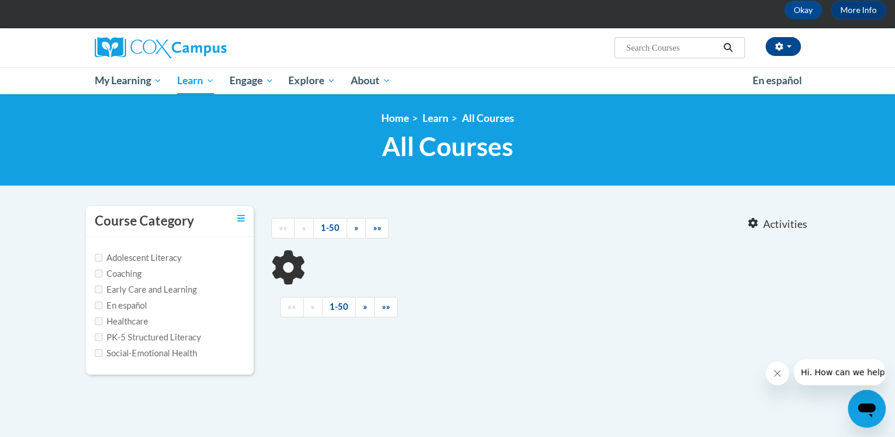
scroll to position [102, 0]
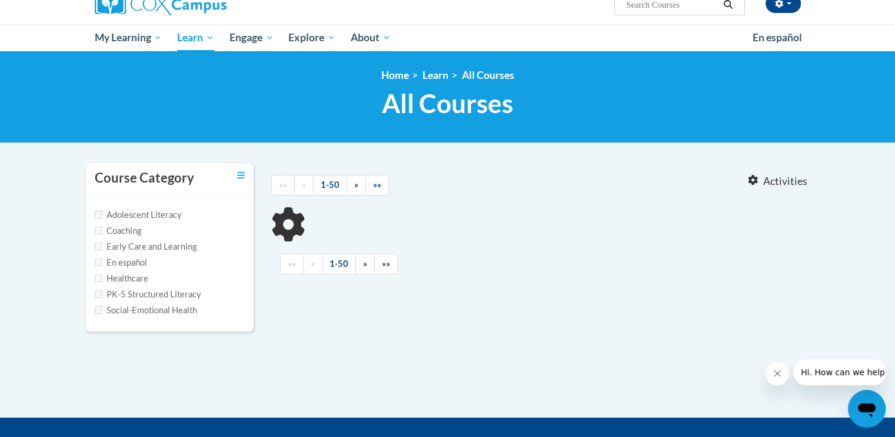
type input "vocabulary instruction"
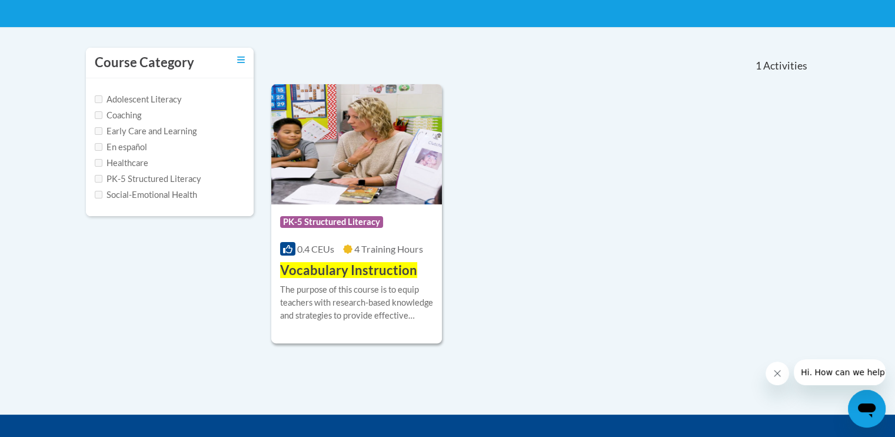
scroll to position [219, 0]
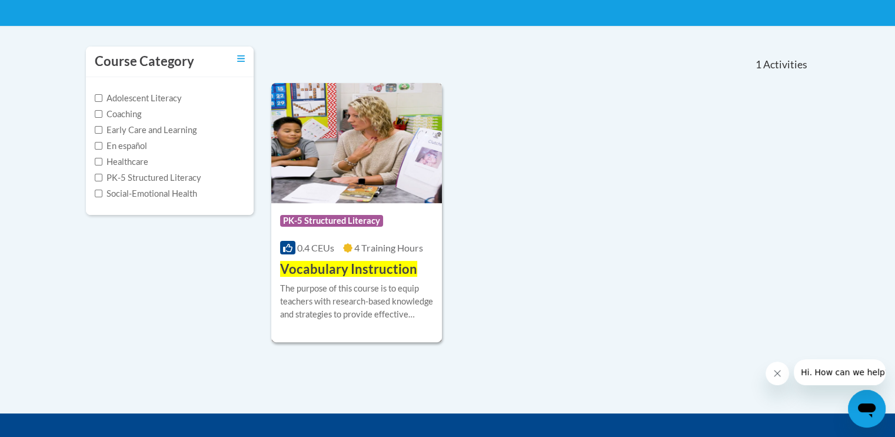
click at [384, 290] on div "The purpose of this course is to equip teachers with research-based knowledge a…" at bounding box center [357, 301] width 154 height 39
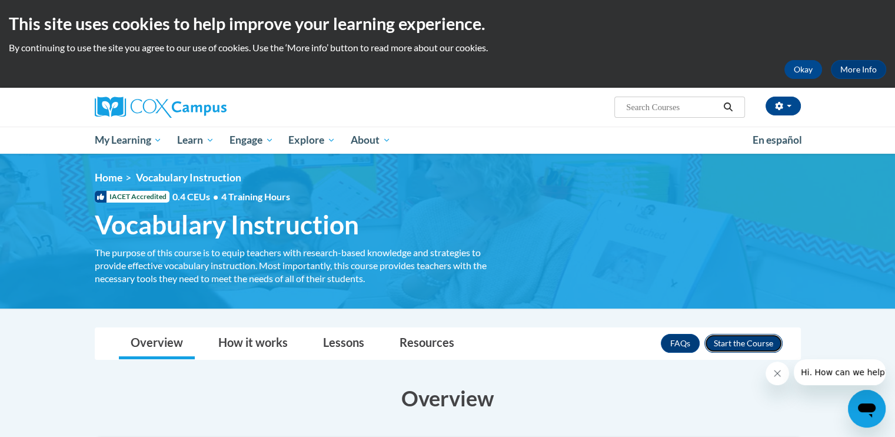
click at [748, 341] on button "Enroll" at bounding box center [744, 343] width 78 height 19
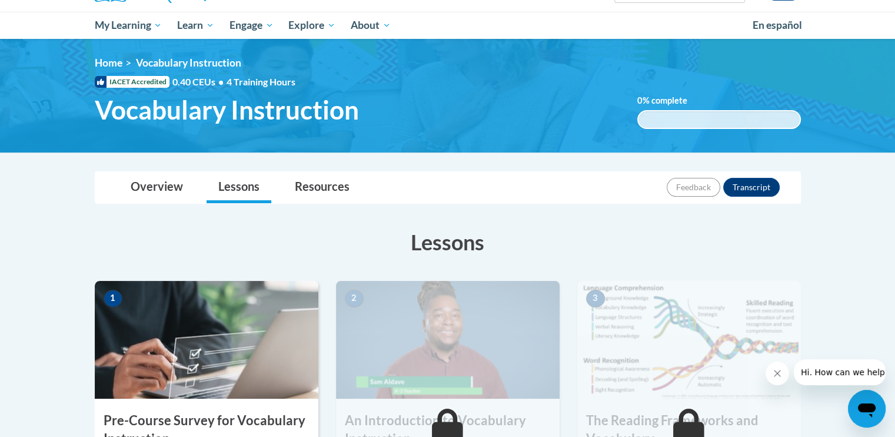
scroll to position [111, 0]
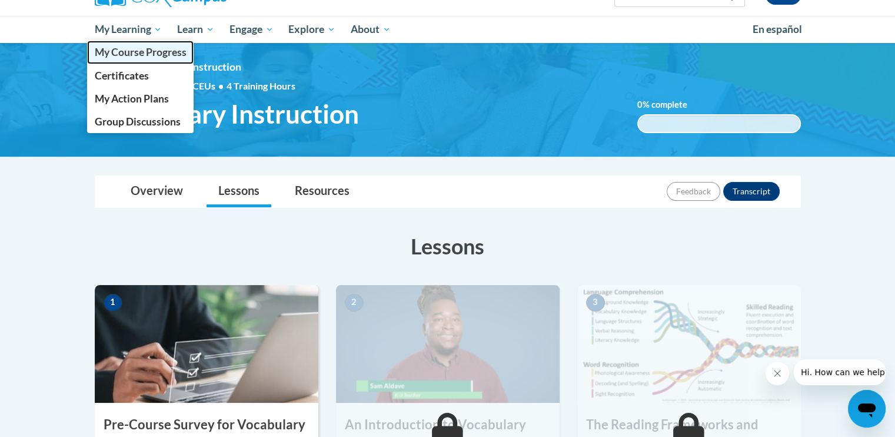
click at [137, 52] on span "My Course Progress" at bounding box center [140, 52] width 92 height 12
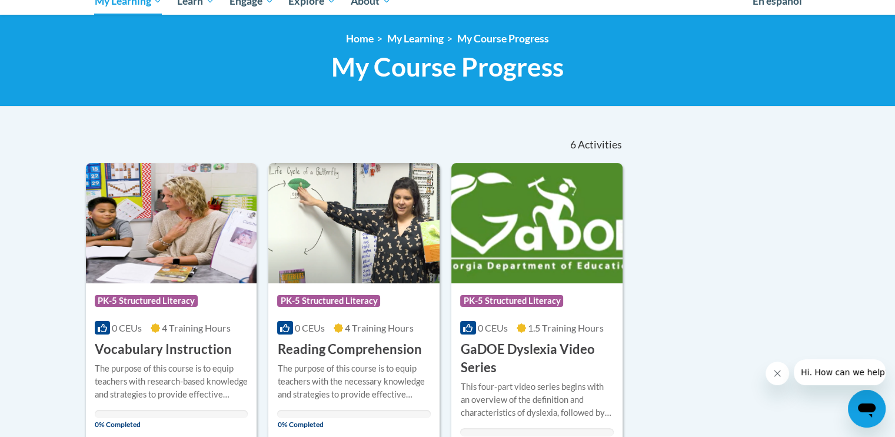
scroll to position [138, 0]
